Goal: Task Accomplishment & Management: Use online tool/utility

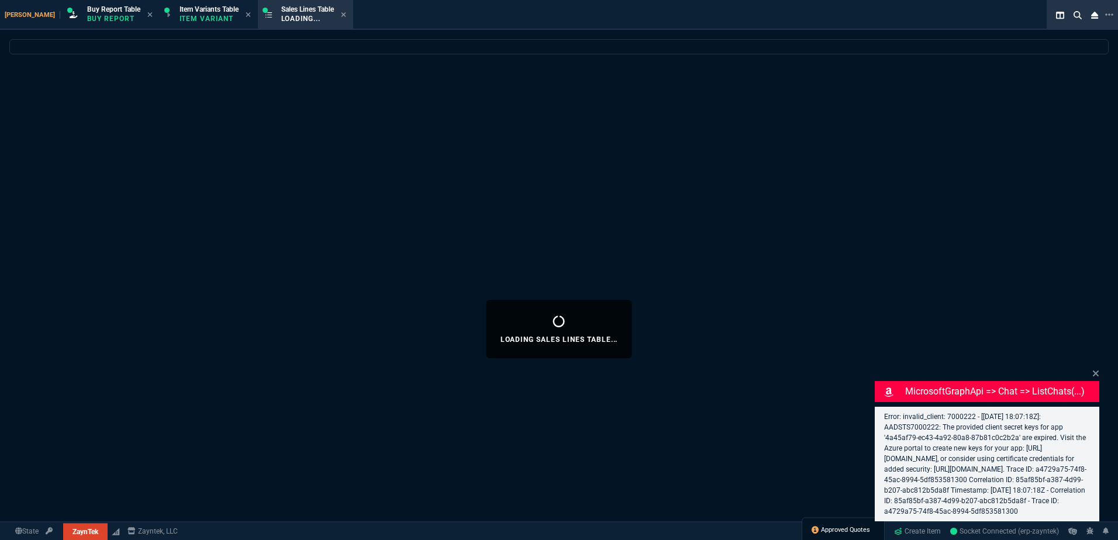
click at [835, 534] on span "Approved Quotes" at bounding box center [845, 530] width 49 height 9
select select "1: BROV"
select select
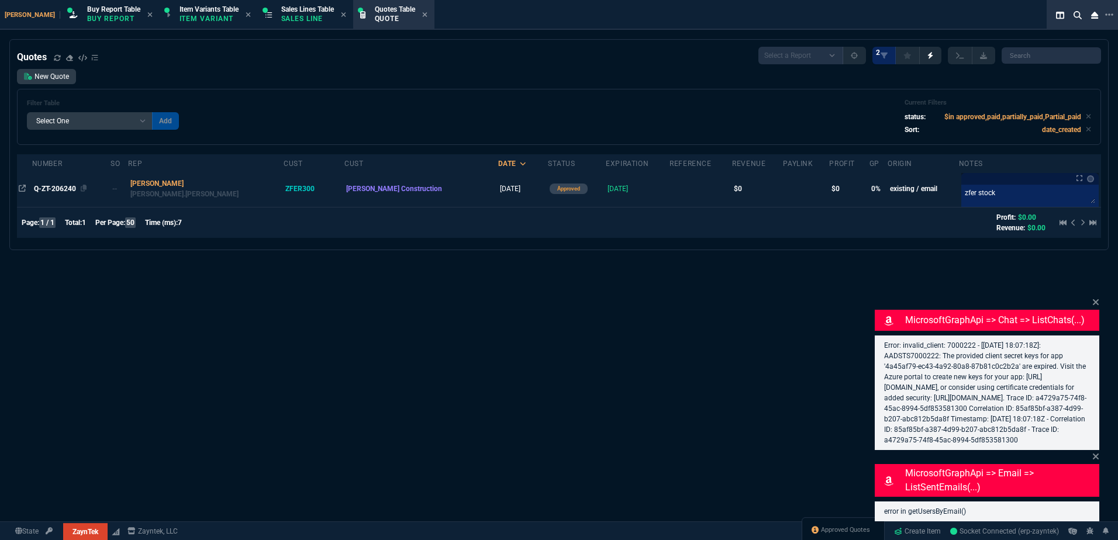
click at [54, 192] on span "Q-ZT-206240" at bounding box center [55, 189] width 42 height 8
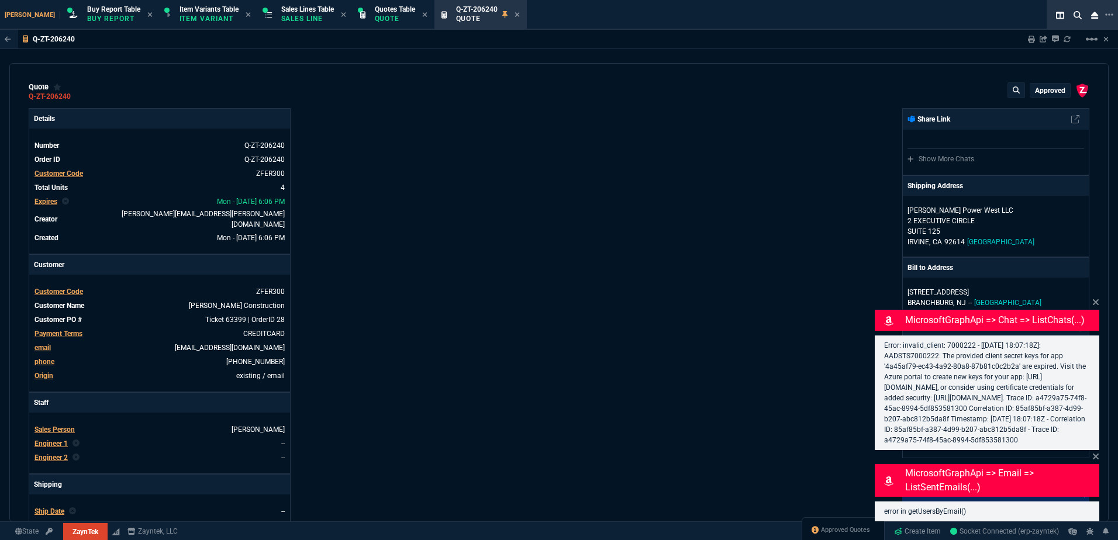
type input "0"
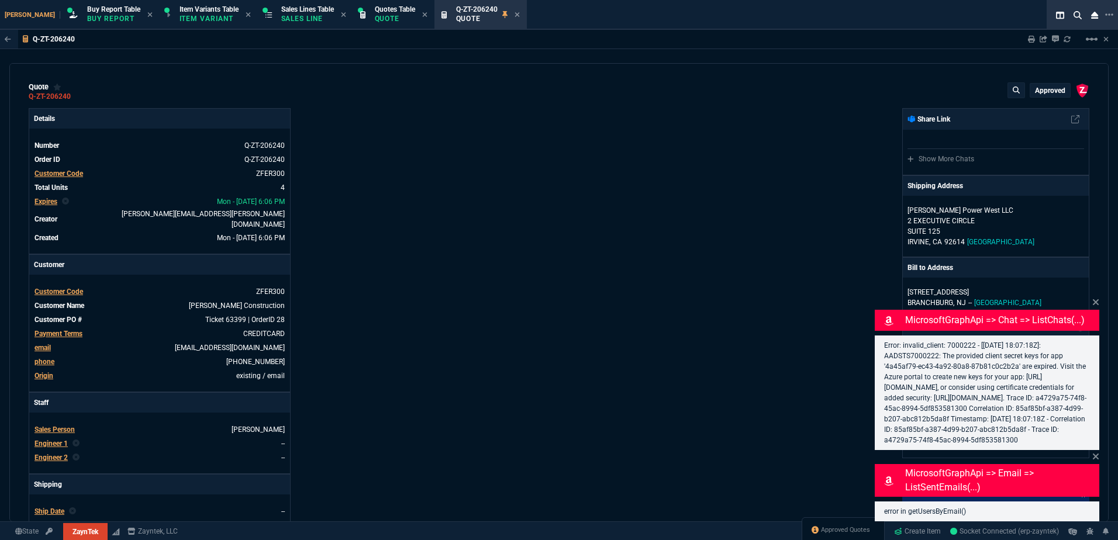
type input "0"
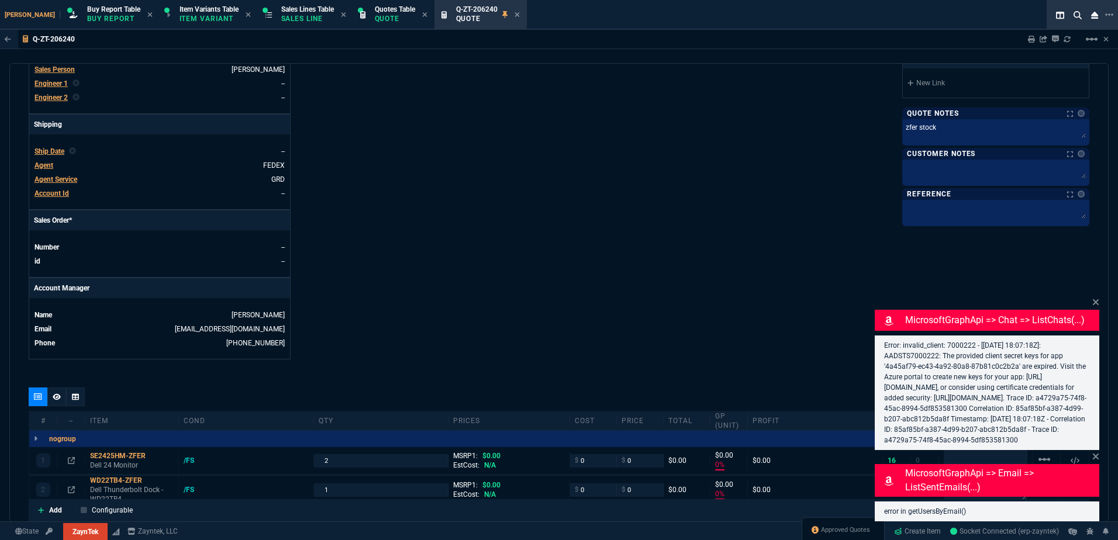
scroll to position [468, 0]
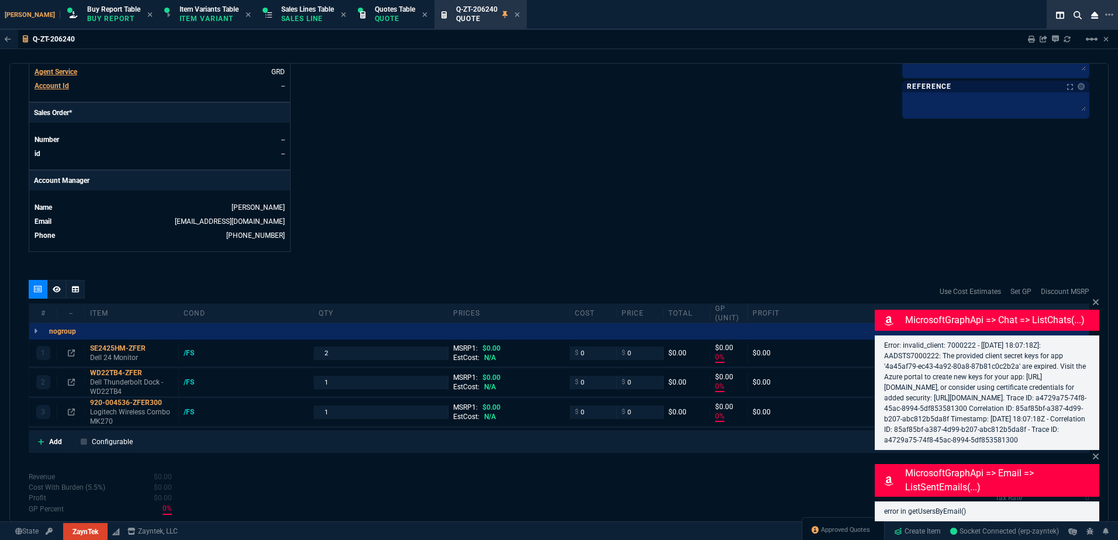
click at [1094, 298] on icon at bounding box center [1095, 302] width 7 height 9
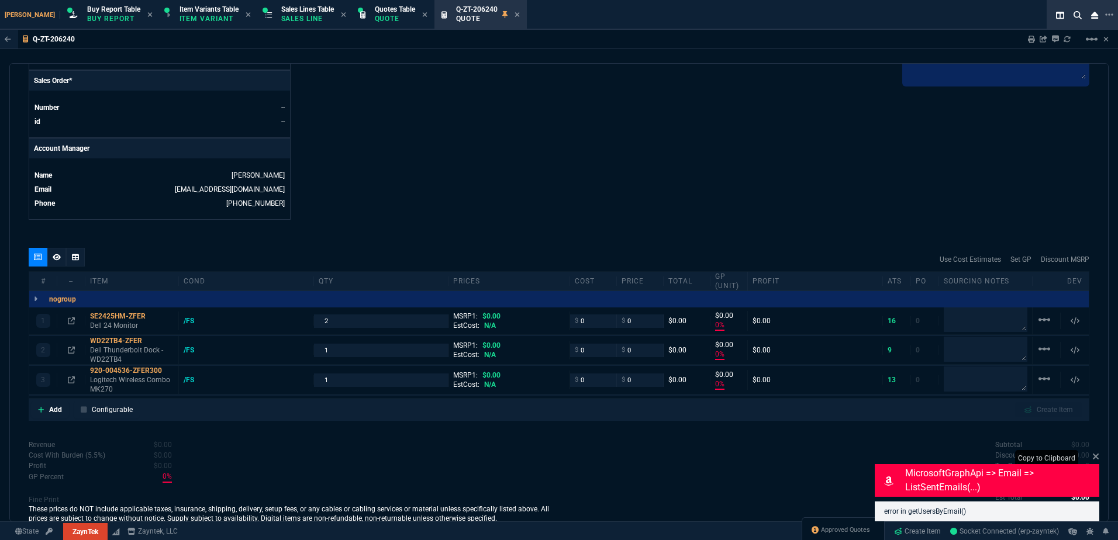
scroll to position [526, 0]
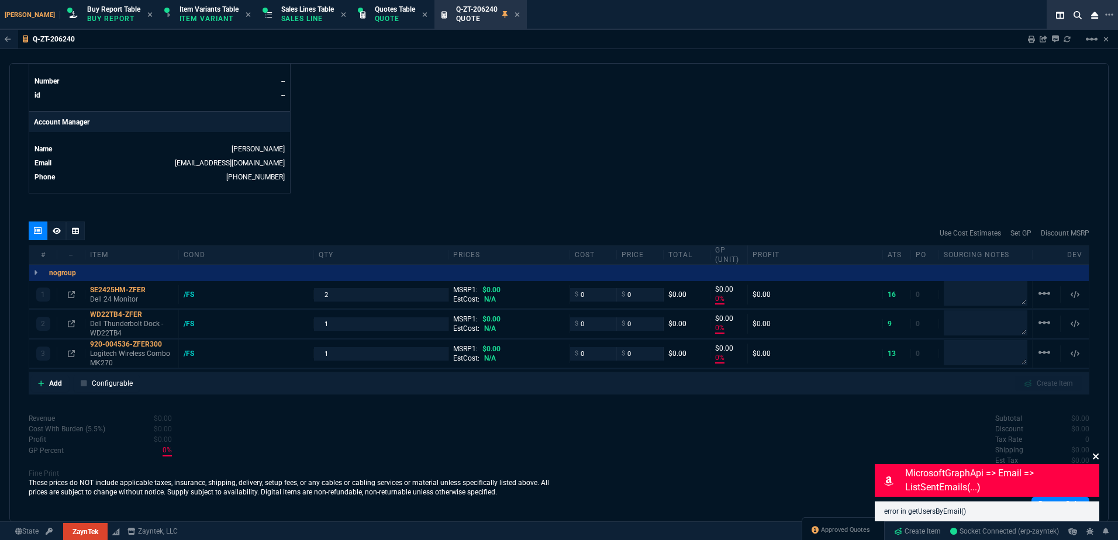
click at [1097, 455] on icon at bounding box center [1096, 457] width 6 height 6
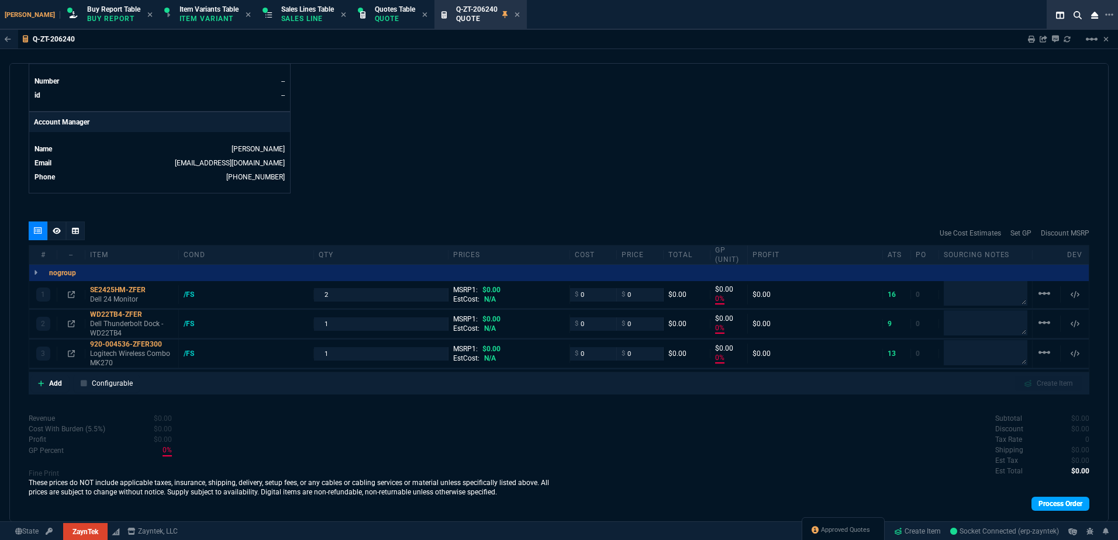
click at [1071, 503] on link "Process Order" at bounding box center [1060, 504] width 58 height 14
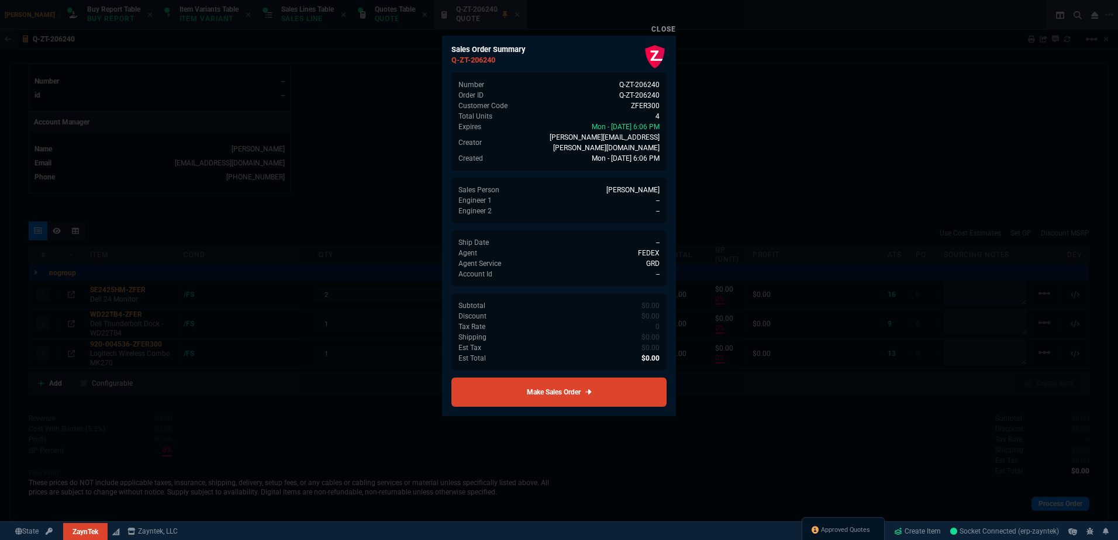
drag, startPoint x: 593, startPoint y: 386, endPoint x: 566, endPoint y: 381, distance: 26.7
click at [592, 385] on link "Make Sales Order" at bounding box center [558, 392] width 215 height 29
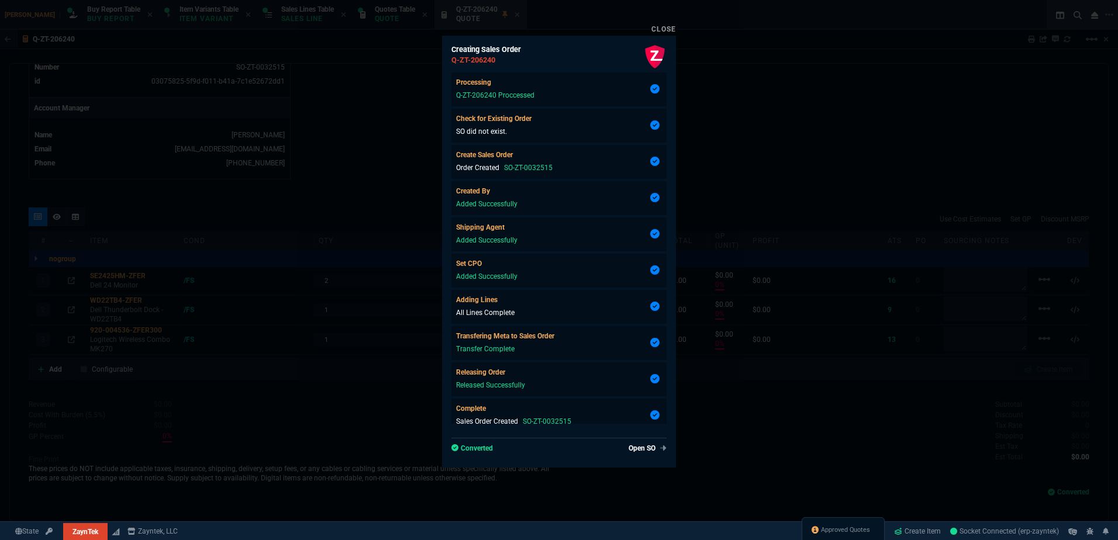
type input "0"
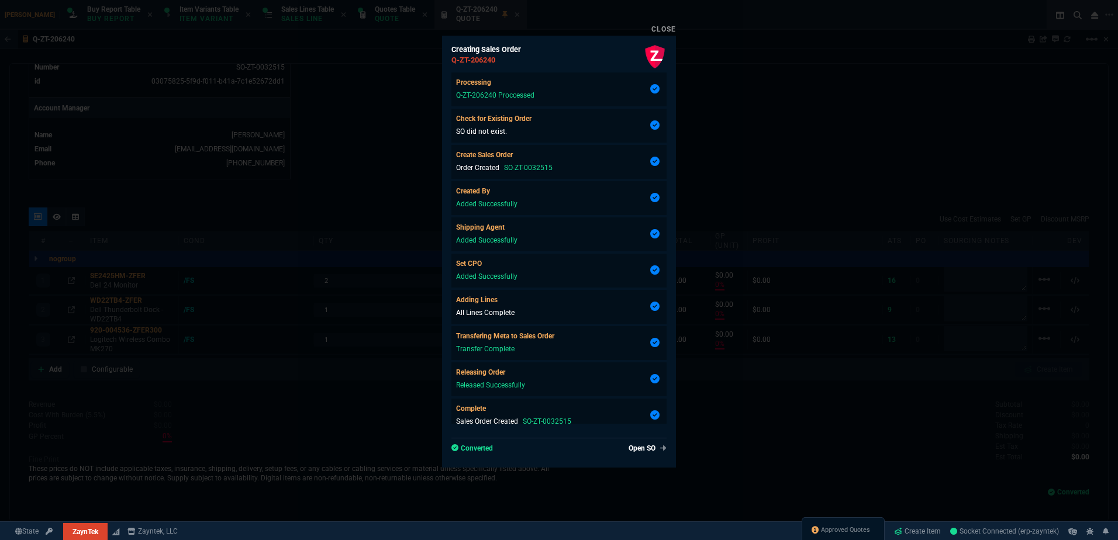
type input "0"
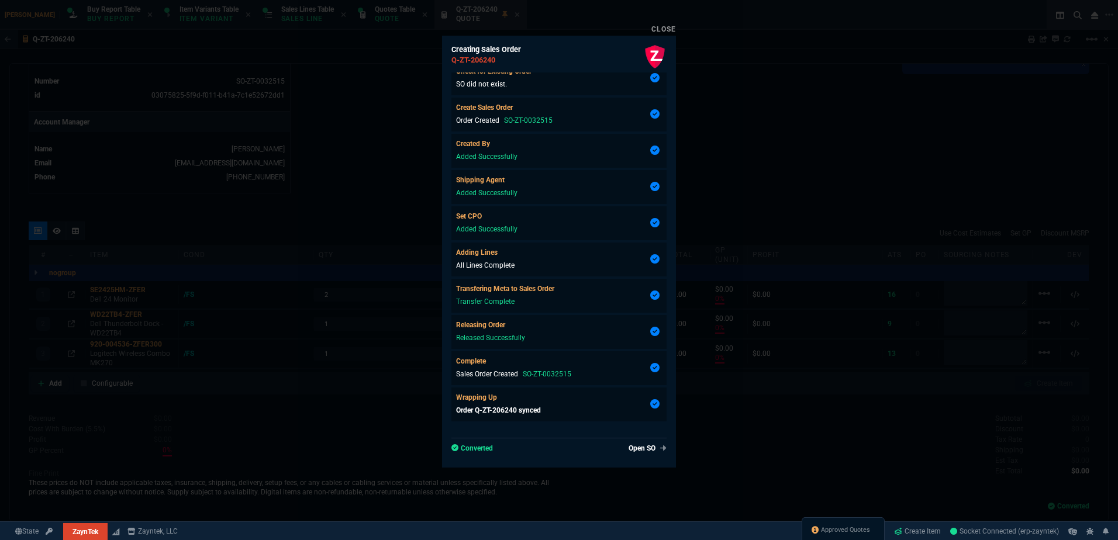
click at [374, 253] on div at bounding box center [559, 270] width 1118 height 540
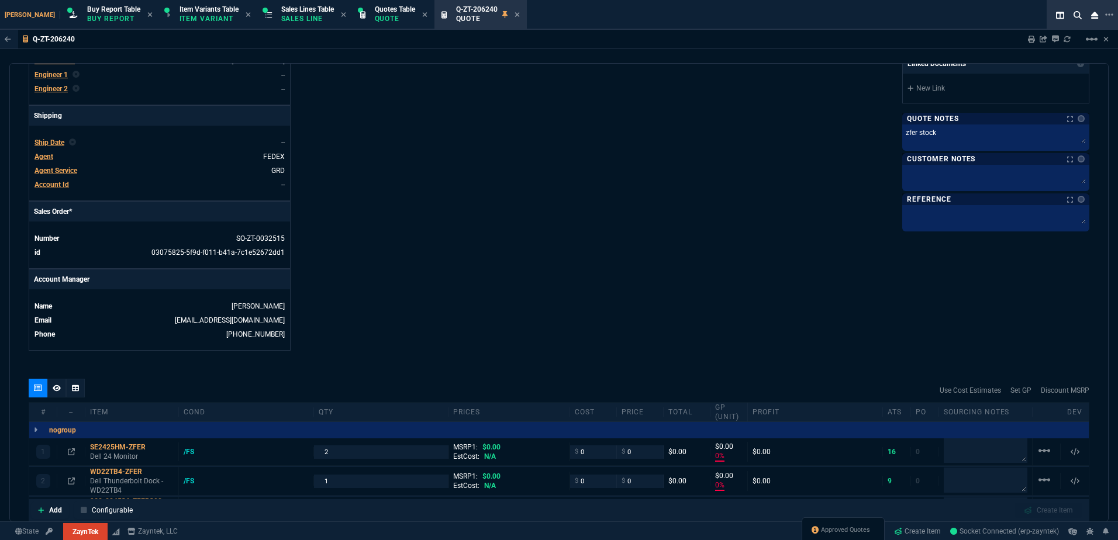
scroll to position [337, 0]
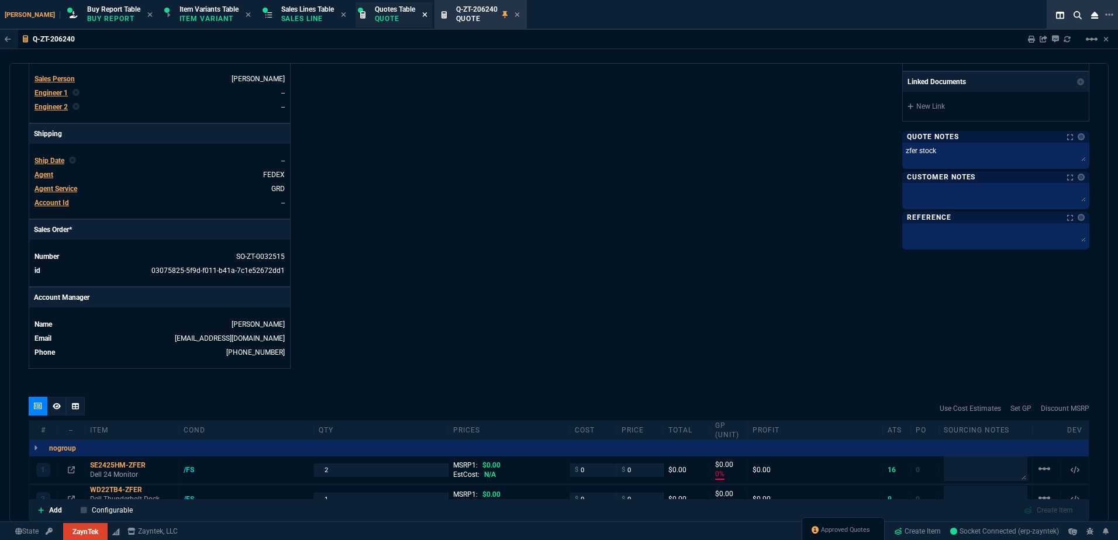
drag, startPoint x: 263, startPoint y: 21, endPoint x: 403, endPoint y: 18, distance: 139.8
click at [422, 14] on icon at bounding box center [424, 14] width 5 height 5
click at [433, 15] on icon at bounding box center [435, 14] width 5 height 7
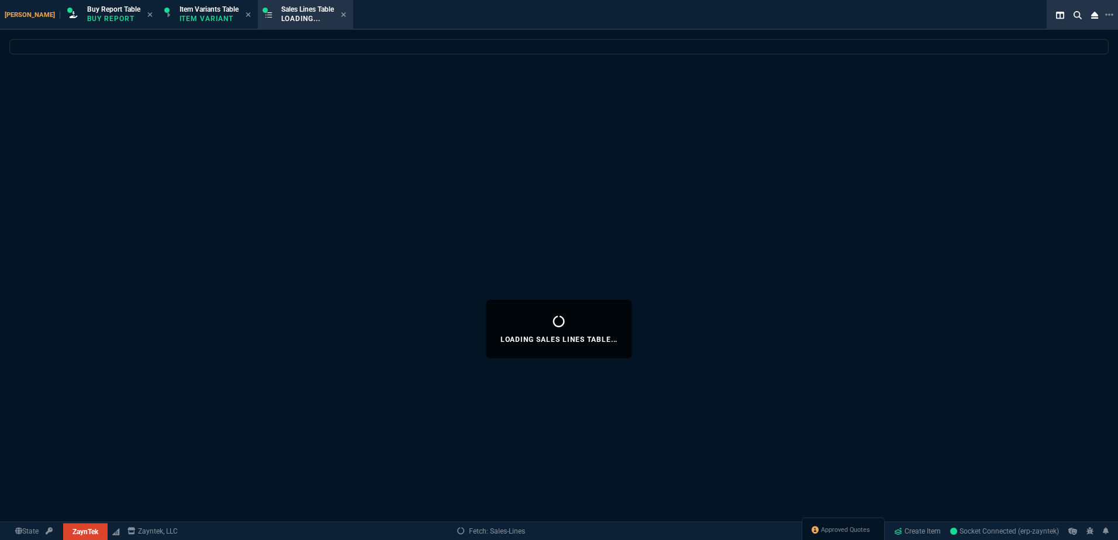
select select
